Goal: Information Seeking & Learning: Learn about a topic

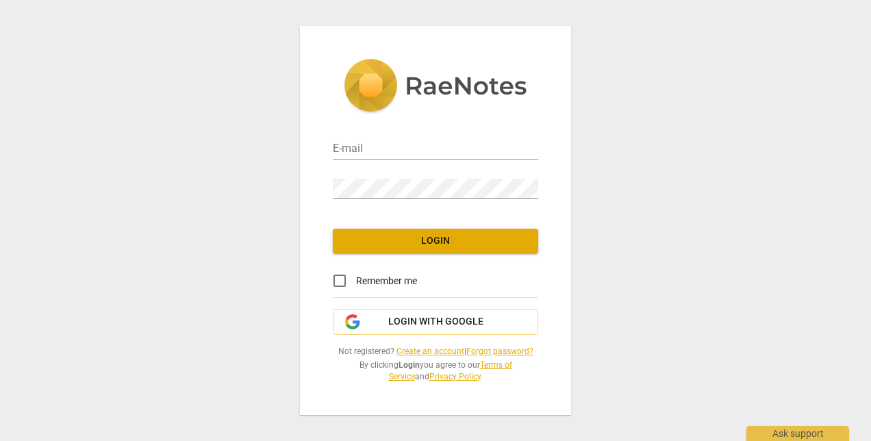
click at [366, 153] on input "email" at bounding box center [436, 150] width 206 height 20
type input "[EMAIL_ADDRESS][DOMAIN_NAME]"
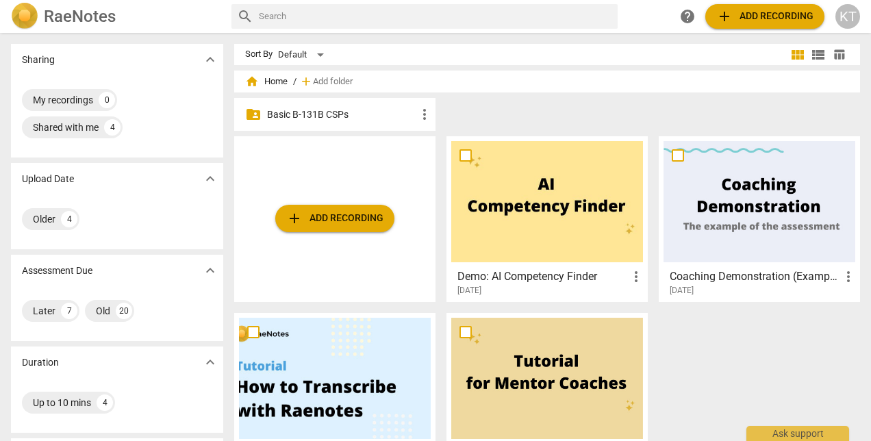
click at [343, 113] on p "Basic B-131B CSPs" at bounding box center [341, 115] width 149 height 14
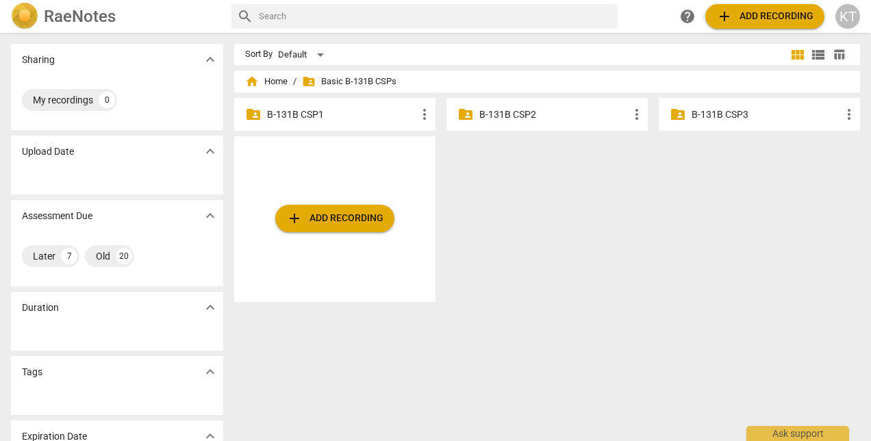
click at [522, 111] on p "B-131B CSP2" at bounding box center [554, 115] width 149 height 14
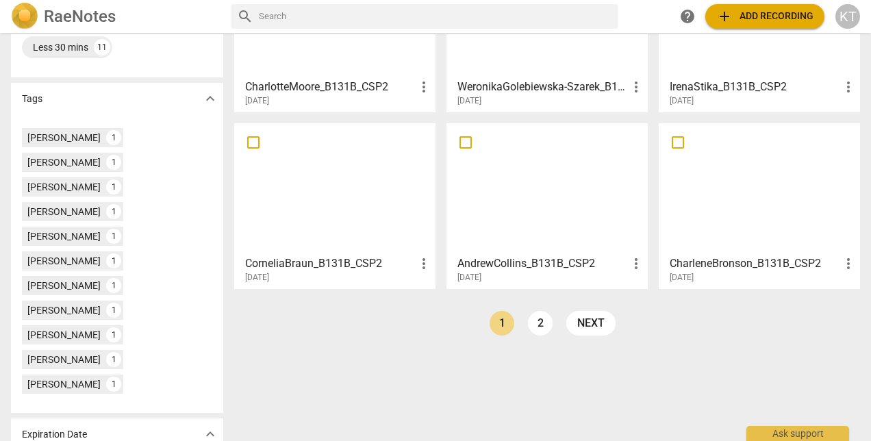
scroll to position [329, 0]
click at [532, 319] on link "2" at bounding box center [540, 322] width 25 height 25
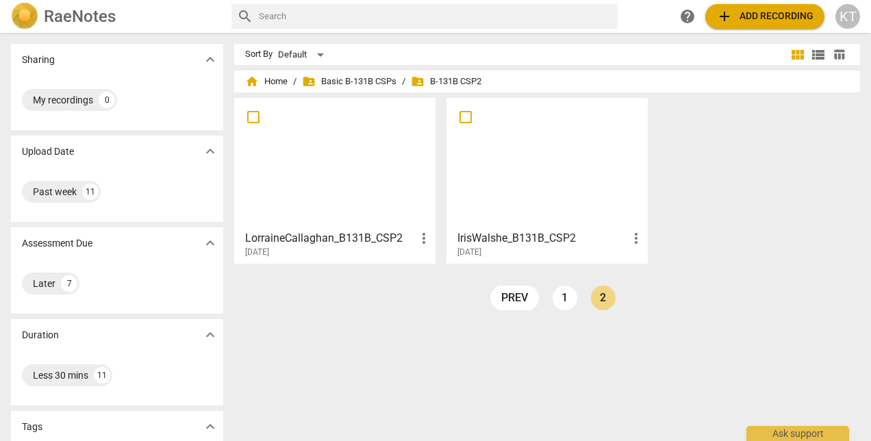
click at [519, 300] on link "prev" at bounding box center [515, 298] width 49 height 25
